Goal: Find specific page/section: Find specific page/section

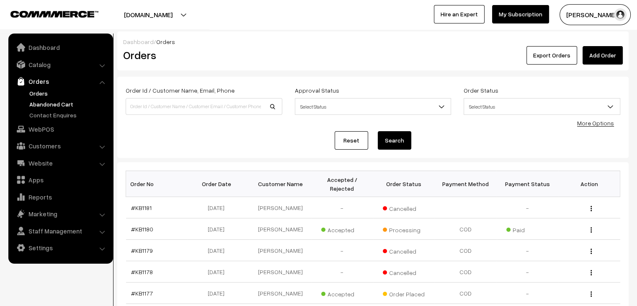
drag, startPoint x: 0, startPoint y: 0, endPoint x: 70, endPoint y: 100, distance: 121.6
click at [70, 100] on link "Abandoned Cart" at bounding box center [68, 104] width 83 height 9
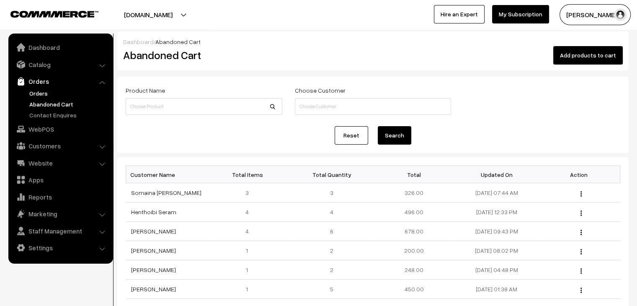
click at [38, 91] on link "Orders" at bounding box center [68, 93] width 83 height 9
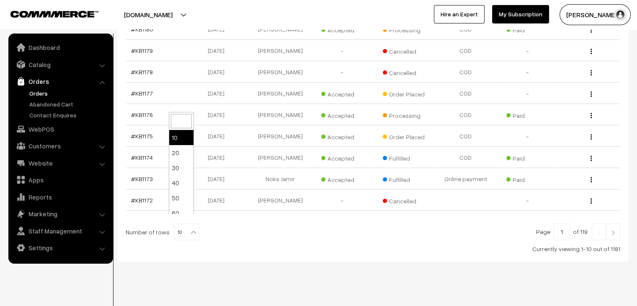
click at [189, 228] on b at bounding box center [193, 232] width 8 height 8
select select "100"
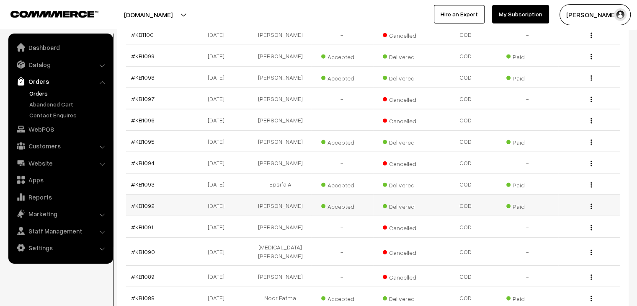
scroll to position [1985, 0]
